Goal: Task Accomplishment & Management: Manage account settings

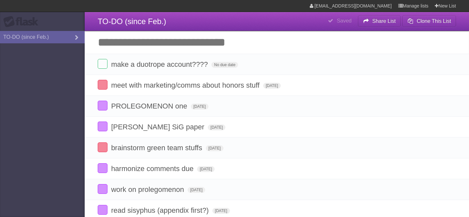
click at [182, 44] on input "Add another task" at bounding box center [277, 42] width 384 height 23
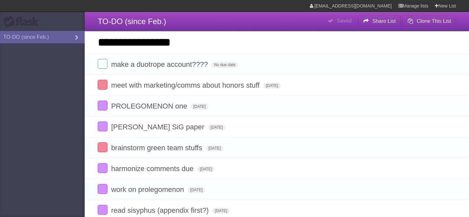
type input "**********"
click input "*********" at bounding box center [0, 0] width 0 height 0
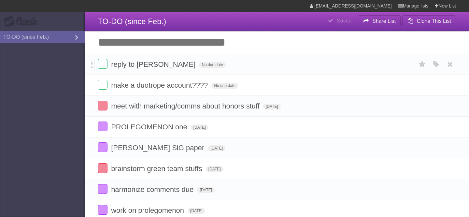
click at [180, 69] on form "reply to [PERSON_NAME] No due date White Red Blue Green Purple Orange" at bounding box center [277, 64] width 358 height 11
click at [199, 65] on span "No due date" at bounding box center [212, 65] width 26 height 6
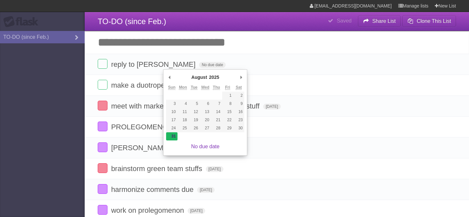
type span "[DATE]"
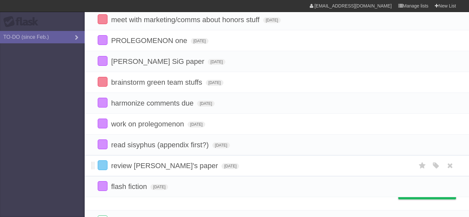
scroll to position [78, 0]
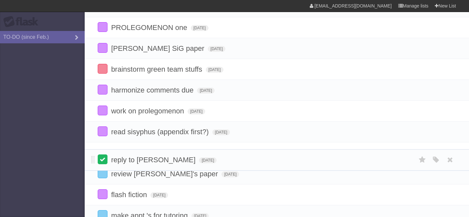
drag, startPoint x: 91, startPoint y: 63, endPoint x: 99, endPoint y: 158, distance: 94.7
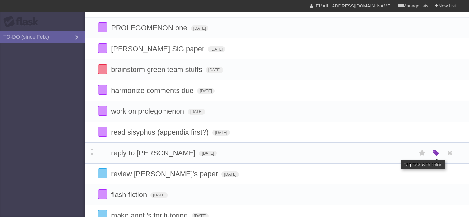
click at [435, 155] on icon "button" at bounding box center [435, 153] width 9 height 8
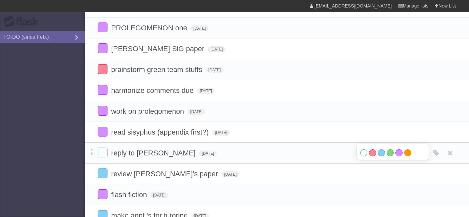
click at [407, 156] on label "Orange" at bounding box center [407, 152] width 7 height 7
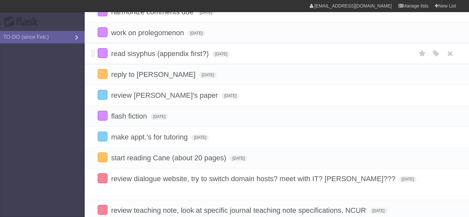
scroll to position [156, 0]
click at [106, 207] on label at bounding box center [103, 210] width 10 height 10
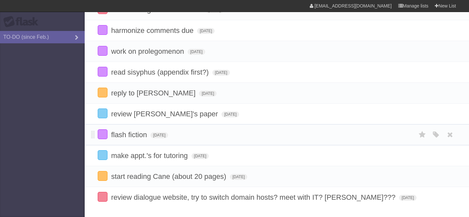
scroll to position [137, 0]
